Goal: Learn about a topic

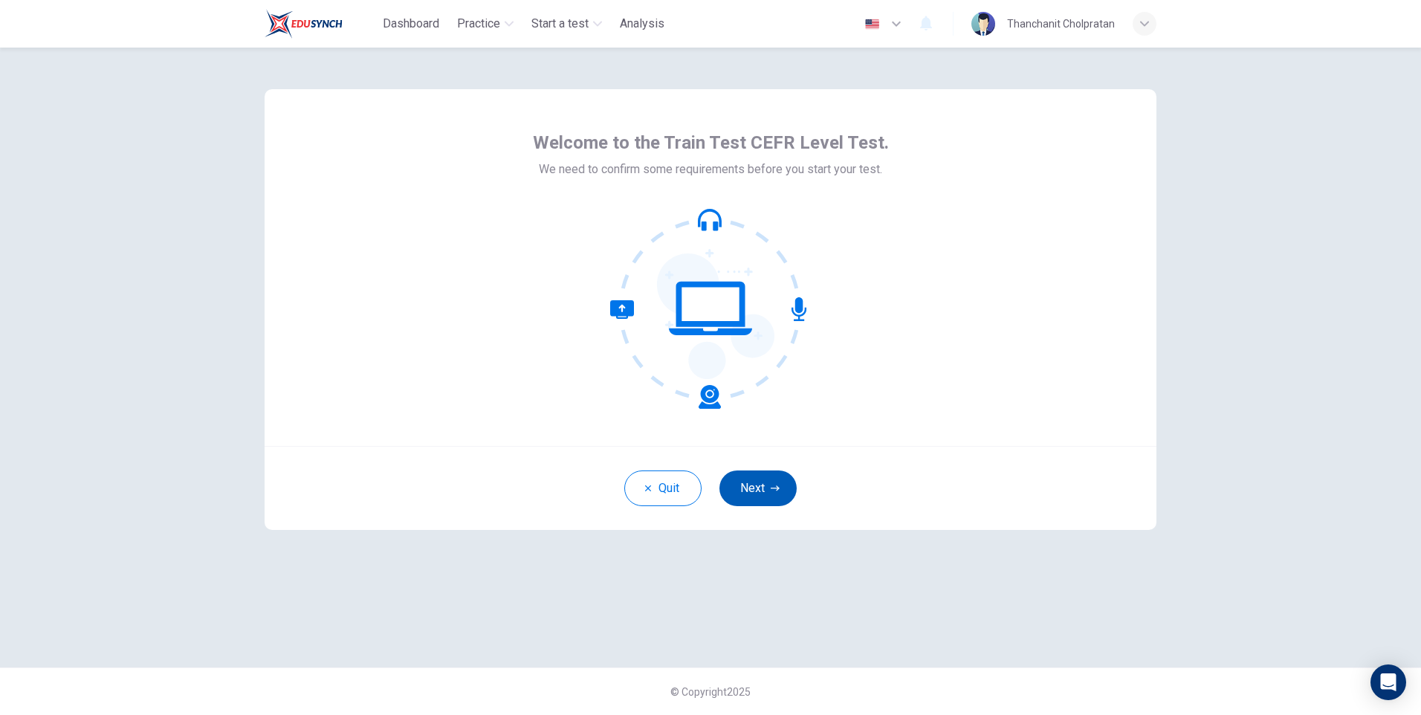
click at [738, 502] on button "Next" at bounding box center [757, 488] width 77 height 36
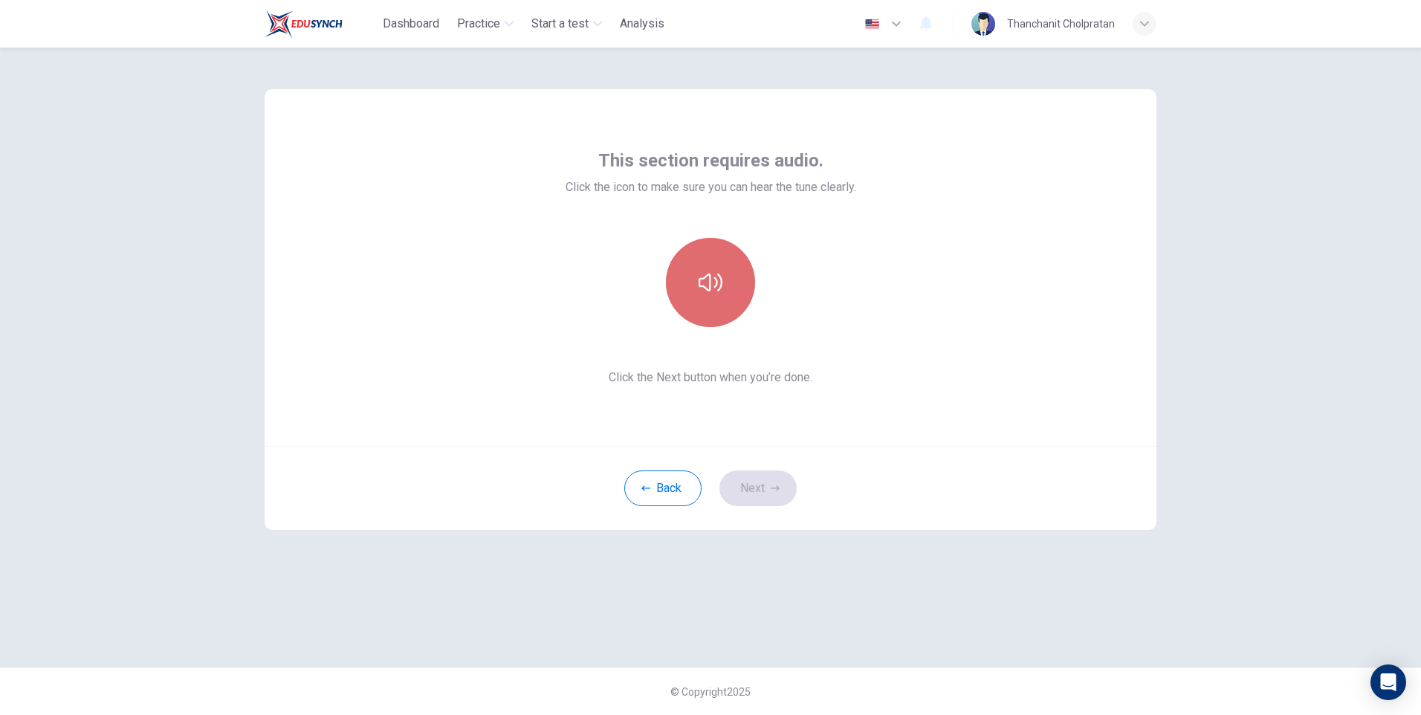
drag, startPoint x: 699, startPoint y: 296, endPoint x: 701, endPoint y: 288, distance: 8.3
click at [699, 295] on button "button" at bounding box center [710, 282] width 89 height 89
click at [719, 291] on icon "button" at bounding box center [711, 282] width 24 height 24
click at [1280, 471] on div "This section requires audio. Click the icon to make sure you can hear the tune …" at bounding box center [710, 381] width 1421 height 667
click at [716, 288] on icon "button" at bounding box center [711, 282] width 24 height 24
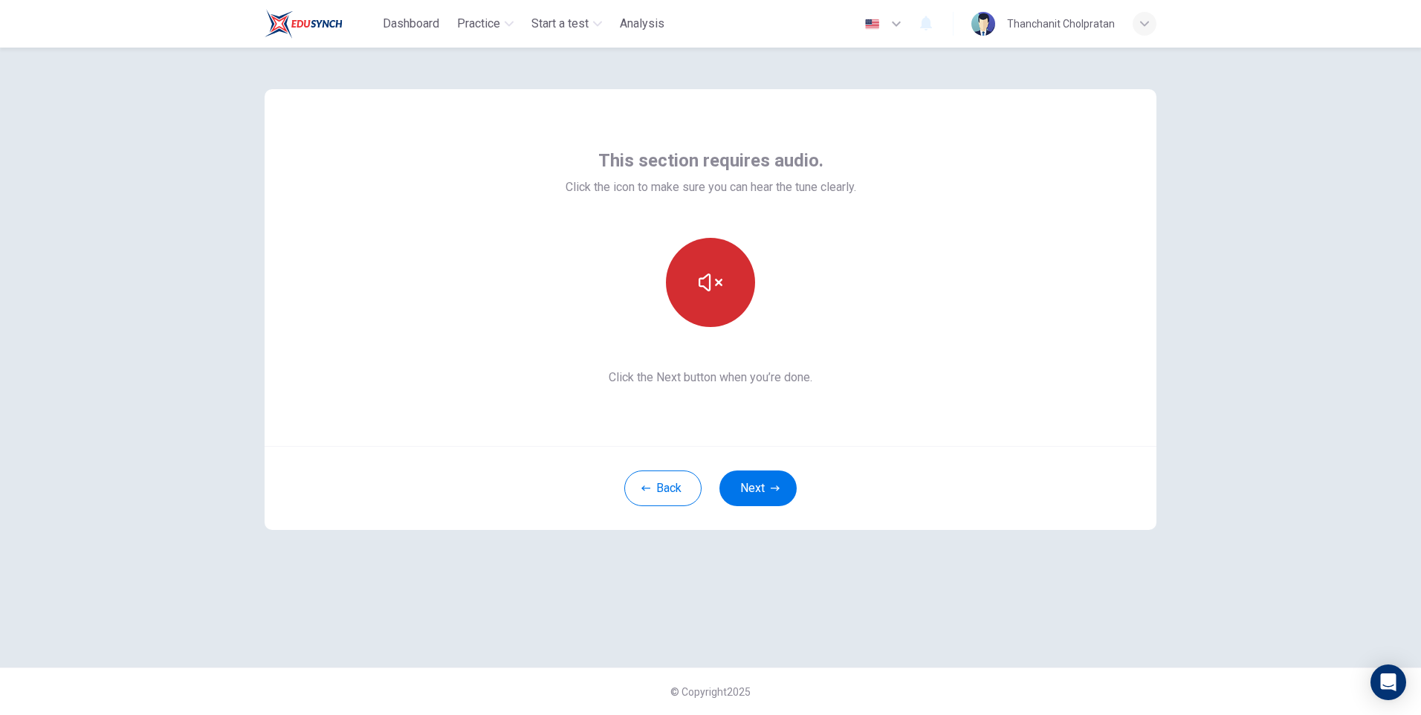
click at [719, 288] on icon "button" at bounding box center [711, 282] width 24 height 24
click at [1138, 634] on div "This section requires audio. Click the icon to make sure you can hear the tune …" at bounding box center [710, 358] width 939 height 620
click at [768, 482] on button "Next" at bounding box center [757, 488] width 77 height 36
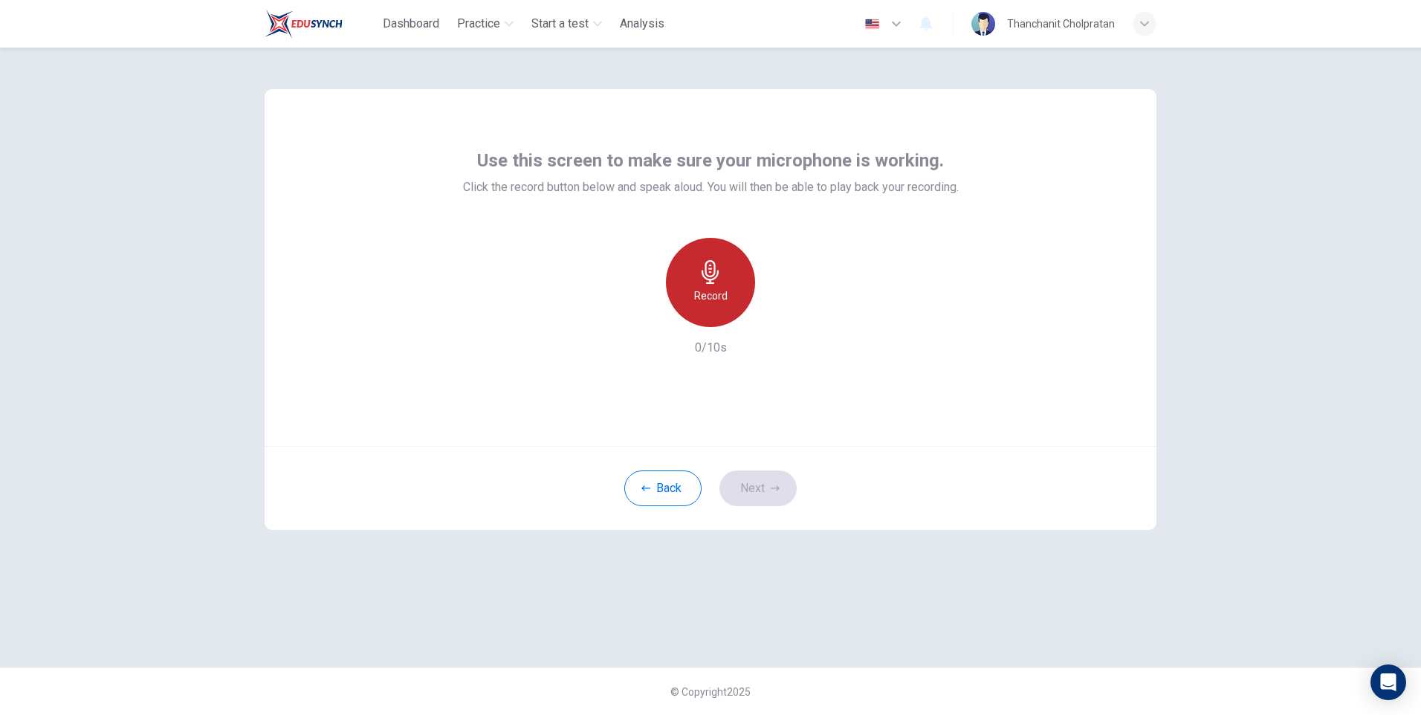
click at [719, 289] on h6 "Record" at bounding box center [710, 296] width 33 height 18
click at [719, 289] on h6 "Stop" at bounding box center [710, 296] width 22 height 18
click at [778, 315] on icon "button" at bounding box center [780, 315] width 7 height 9
click at [780, 314] on icon "button" at bounding box center [780, 315] width 7 height 9
click at [720, 294] on h6 "Record" at bounding box center [710, 296] width 33 height 18
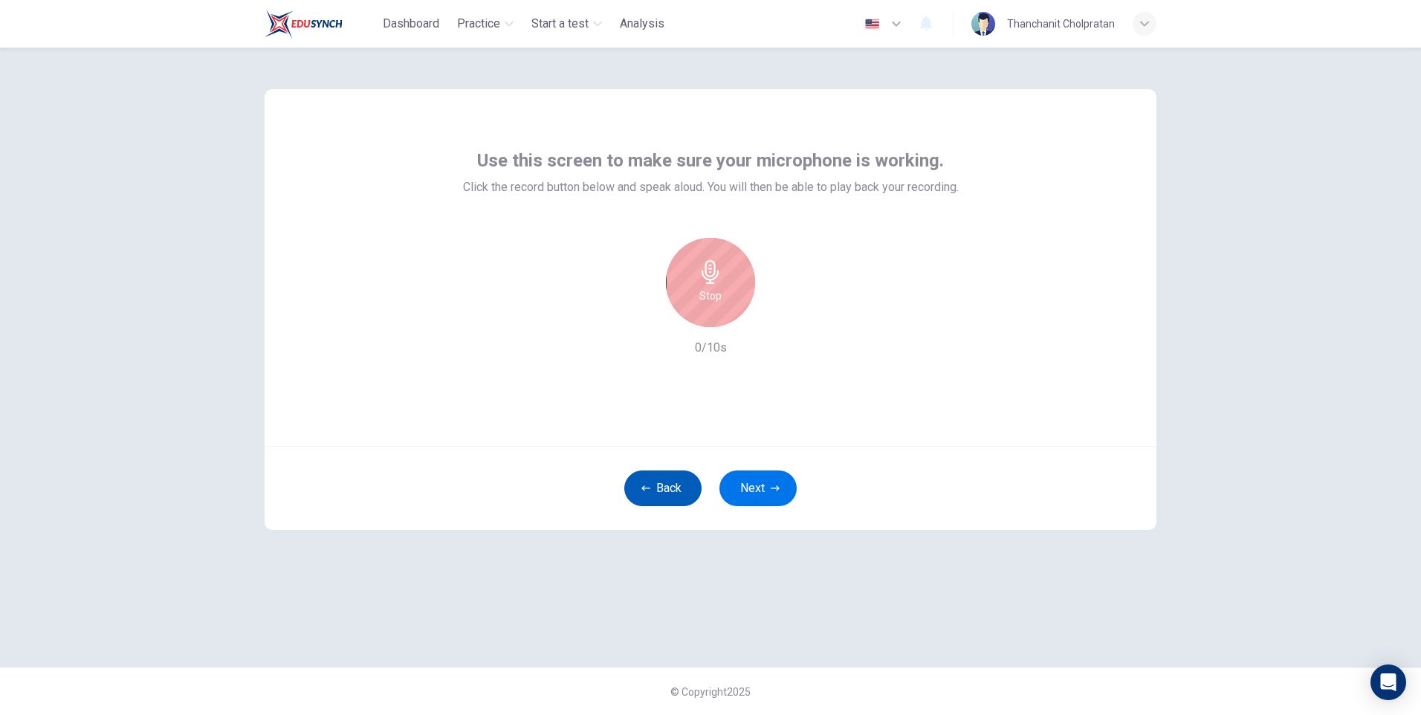
click at [671, 493] on button "Back" at bounding box center [662, 488] width 77 height 36
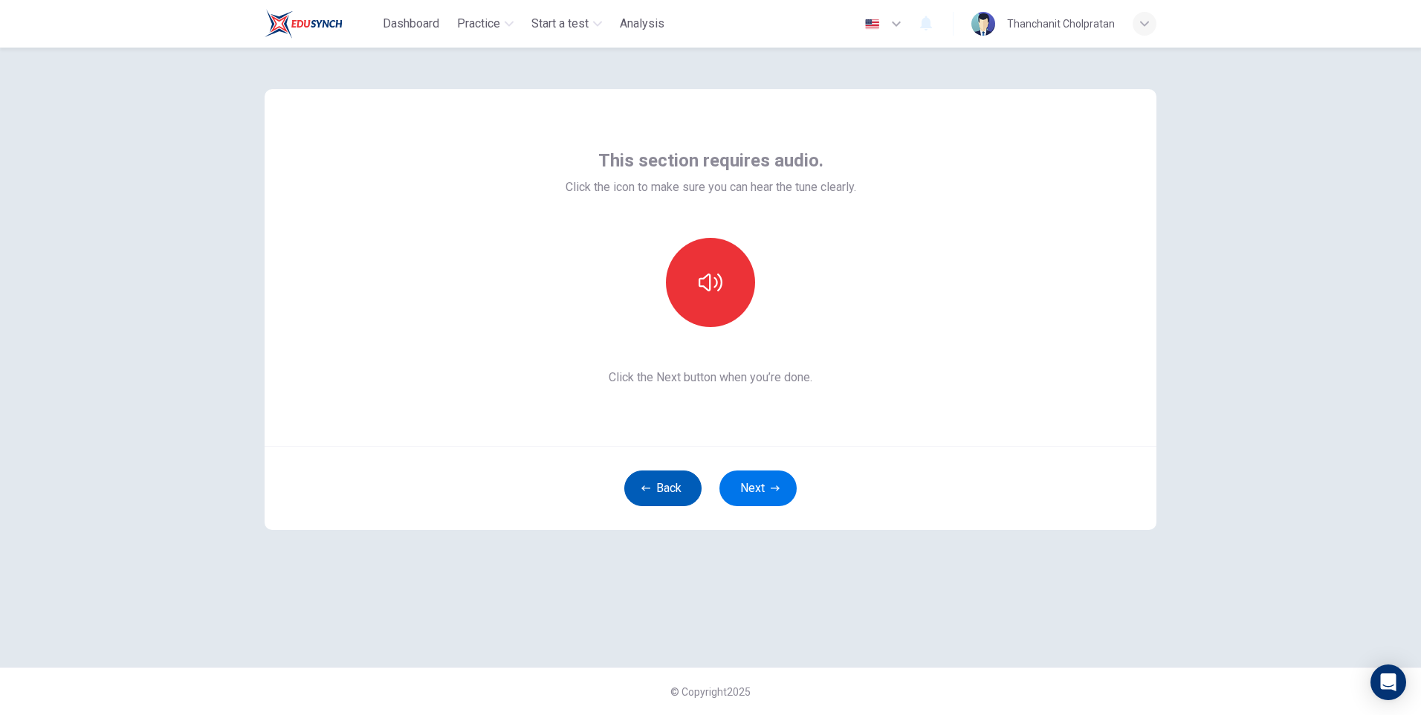
click at [674, 486] on button "Back" at bounding box center [662, 488] width 77 height 36
